Goal: Entertainment & Leisure: Consume media (video, audio)

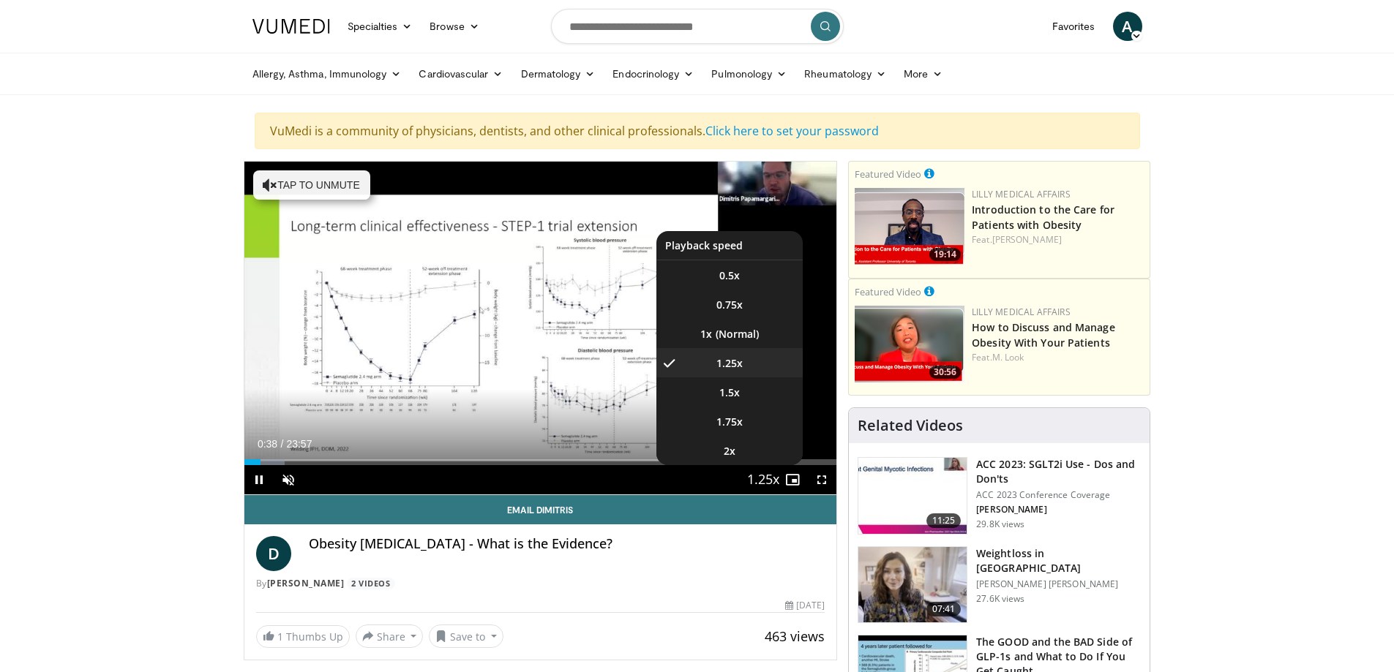
click at [763, 477] on span "Video Player" at bounding box center [763, 480] width 20 height 29
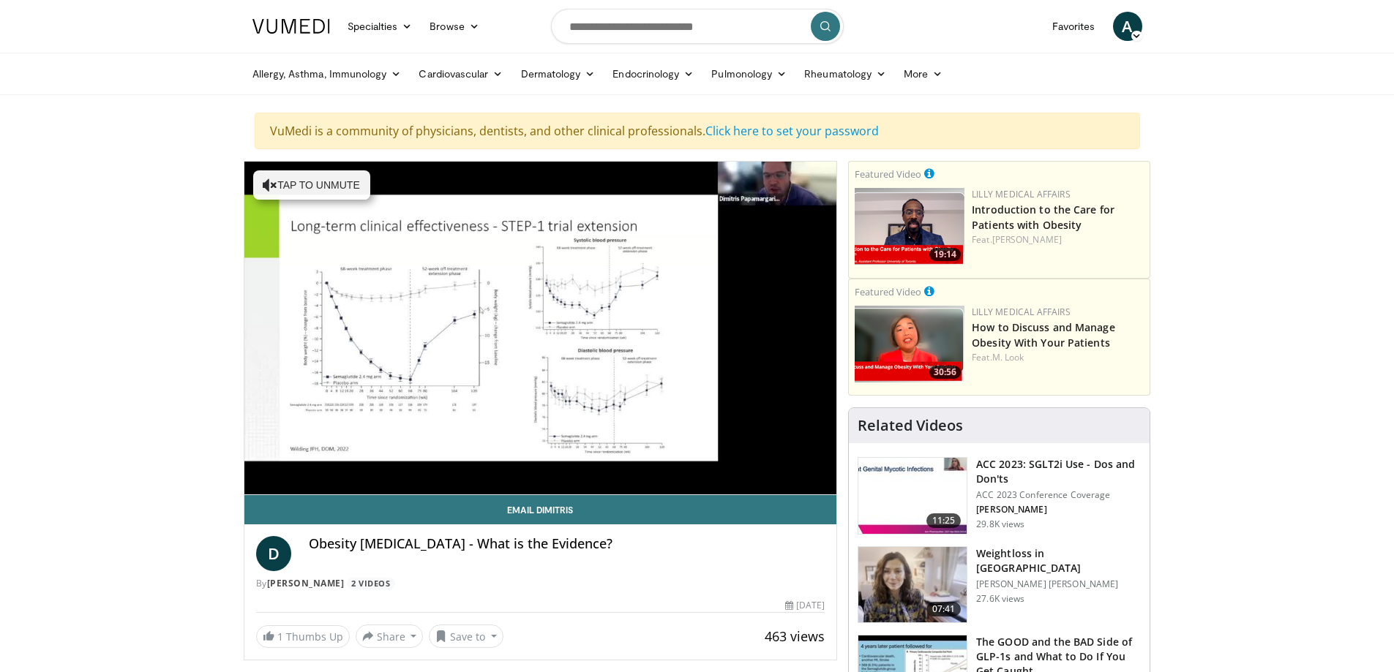
click at [763, 477] on div "10 seconds Tap to unmute" at bounding box center [540, 328] width 593 height 333
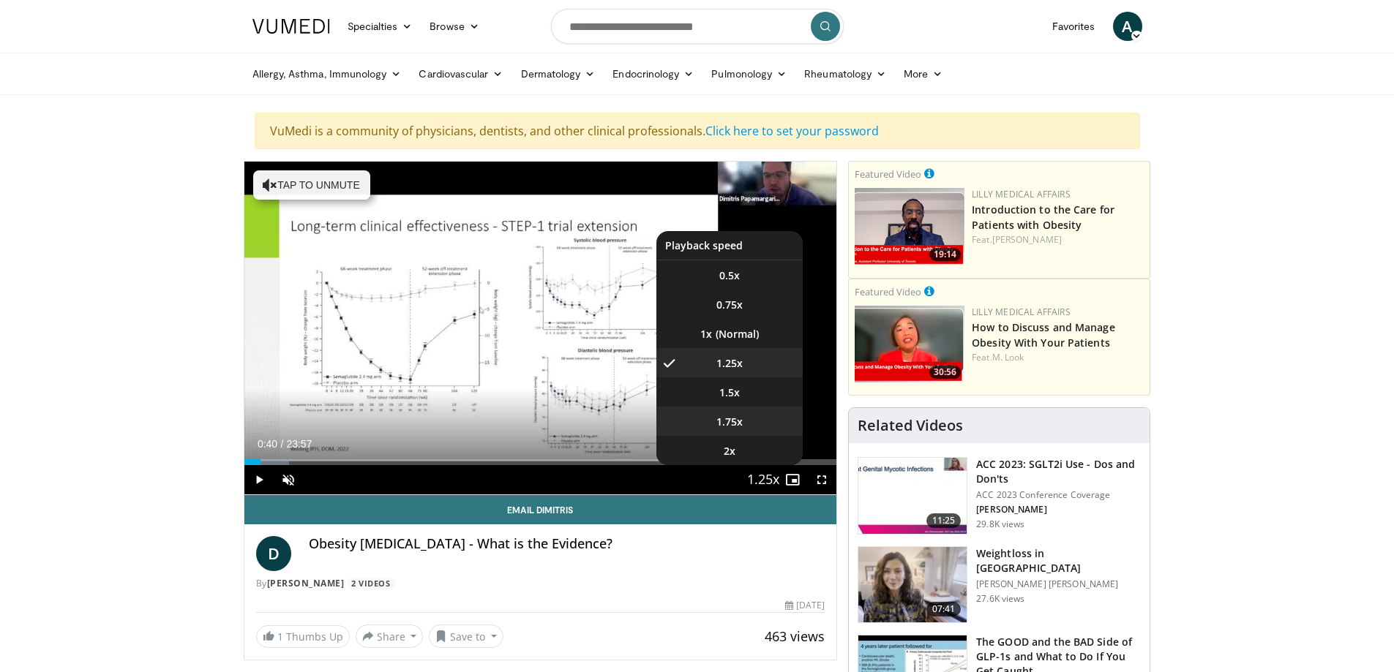
click at [734, 421] on span "1.75x" at bounding box center [729, 422] width 26 height 15
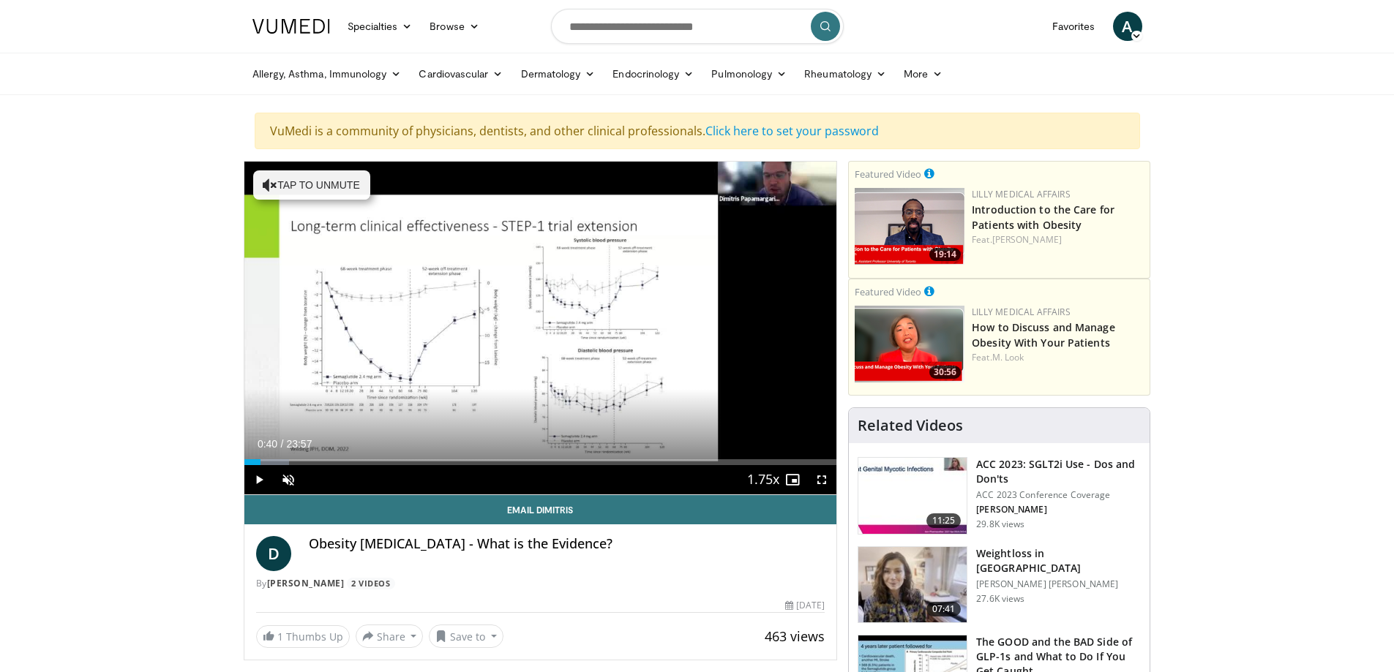
click at [387, 466] on div "Current Time 0:40 / Duration 23:57 Play Skip Backward Skip Forward Unmute Loade…" at bounding box center [540, 479] width 593 height 29
click at [331, 459] on div "Progress Bar" at bounding box center [331, 462] width 1 height 6
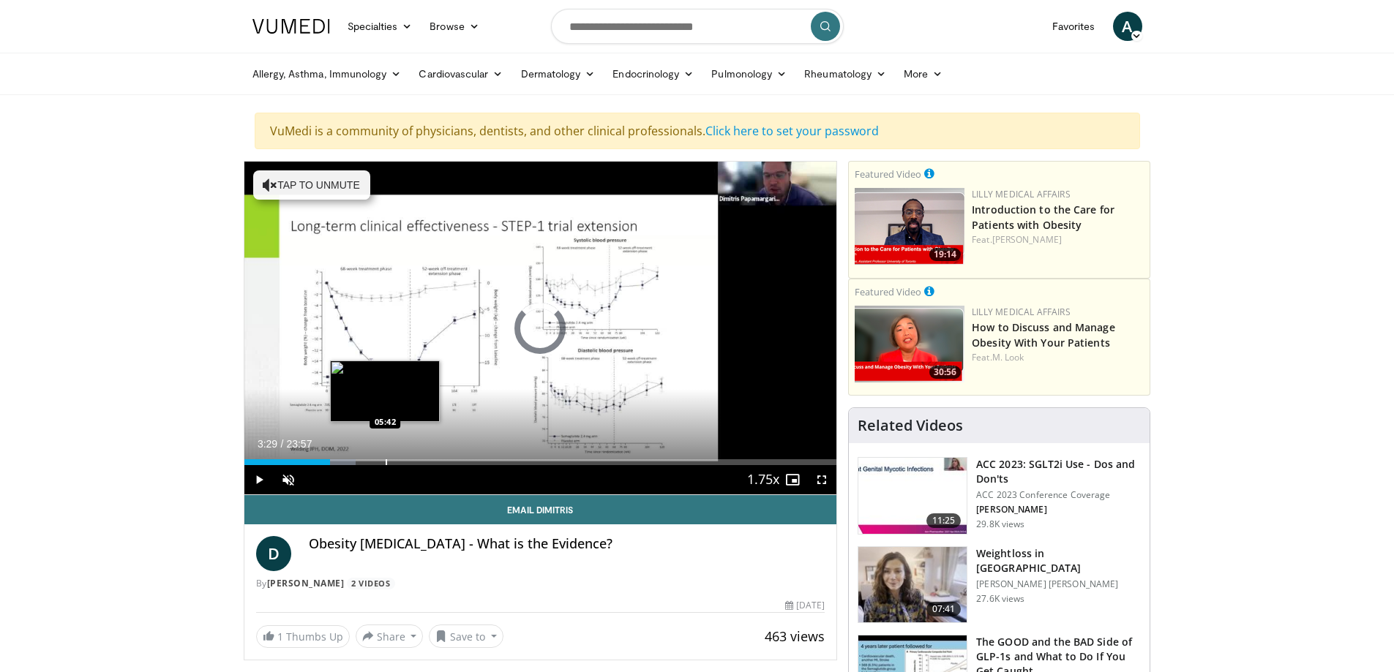
click at [386, 464] on div "Progress Bar" at bounding box center [386, 462] width 1 height 6
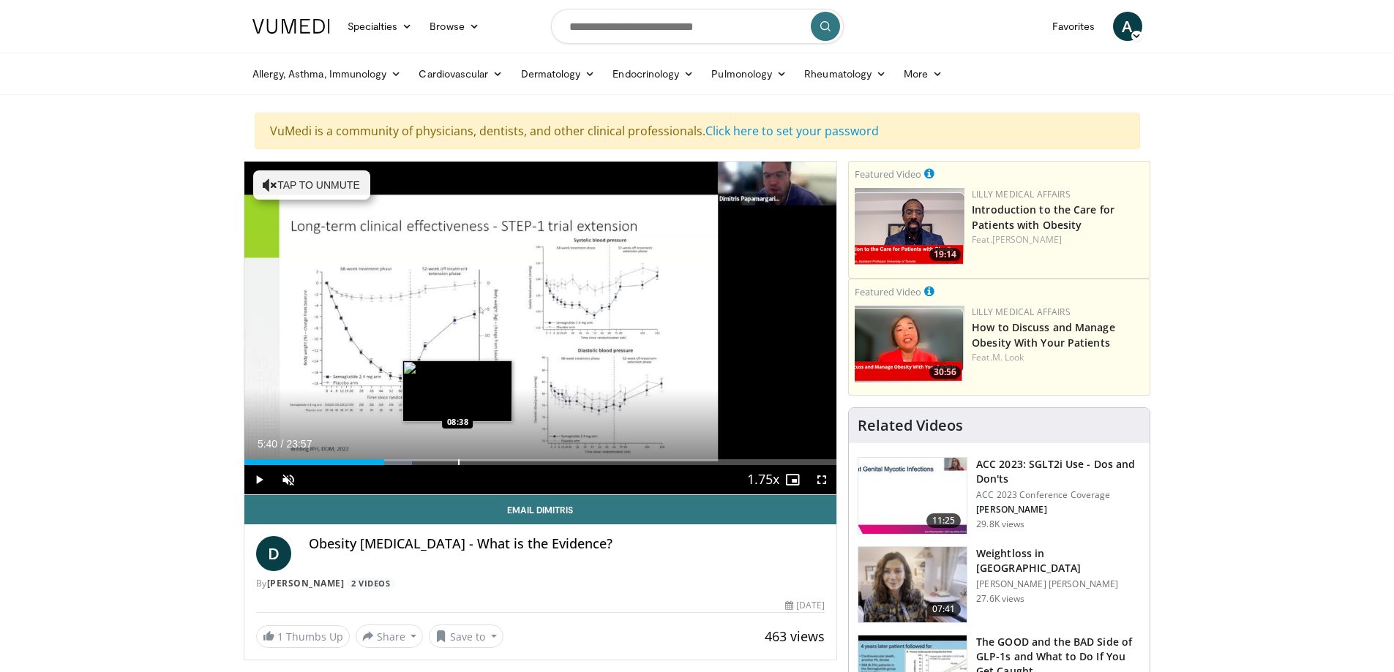
click at [458, 462] on div "Progress Bar" at bounding box center [458, 462] width 1 height 6
